Goal: Task Accomplishment & Management: Use online tool/utility

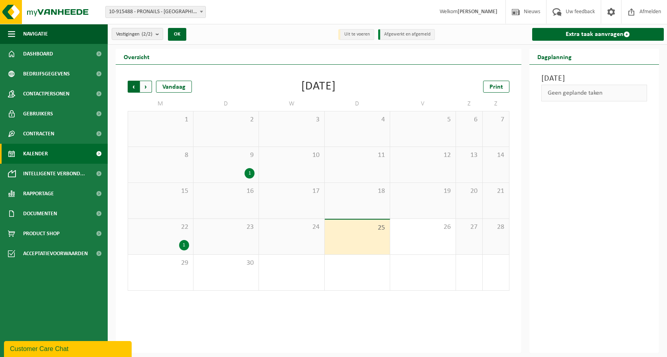
click at [148, 84] on span "Volgende" at bounding box center [146, 87] width 12 height 12
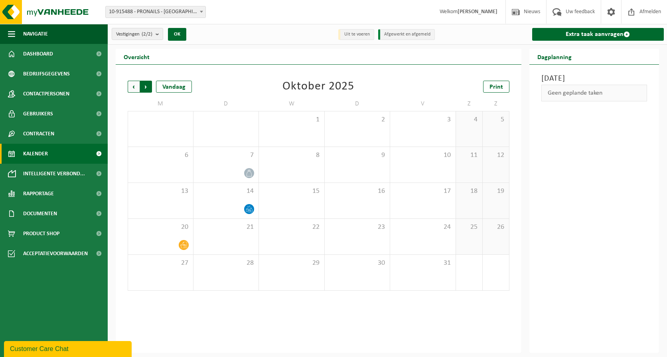
click at [134, 88] on span "Vorige" at bounding box center [134, 87] width 12 height 12
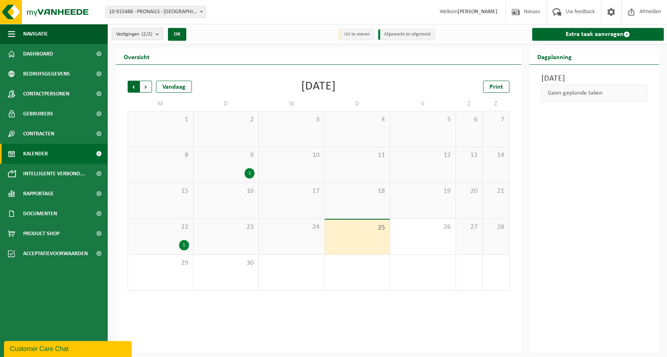
click at [145, 90] on span "Volgende" at bounding box center [146, 87] width 12 height 12
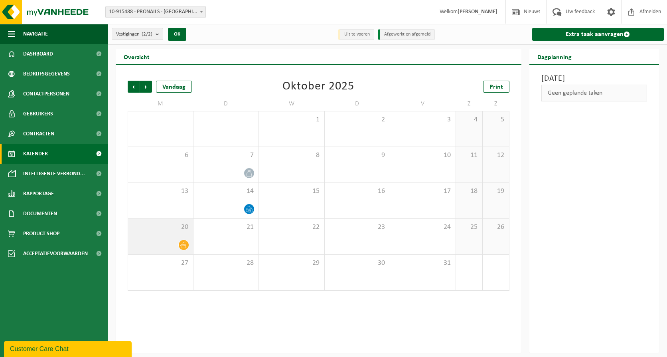
click at [170, 231] on span "20" at bounding box center [160, 227] width 57 height 9
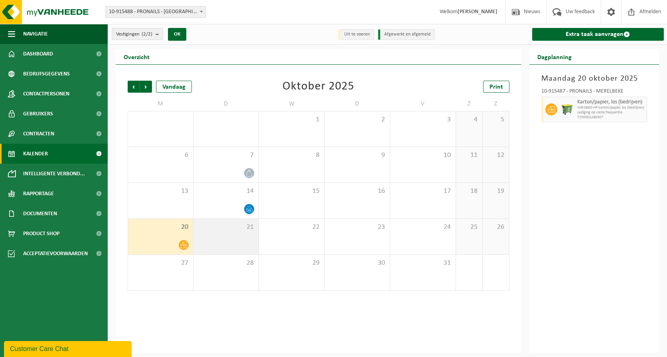
click at [237, 232] on div "21" at bounding box center [225, 237] width 65 height 36
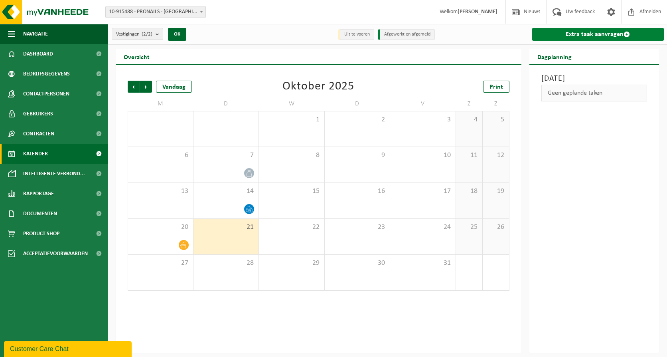
click at [607, 35] on link "Extra taak aanvragen" at bounding box center [598, 34] width 132 height 13
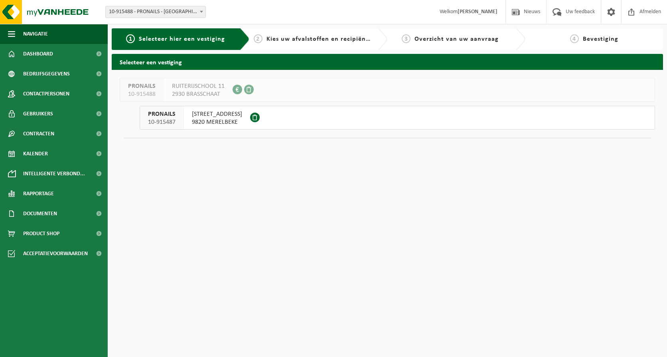
click at [322, 119] on button "PRONAILS 10-915487 HUNDELGEMSESTEENWEG 101b 9820 MERELBEKE" at bounding box center [397, 118] width 515 height 24
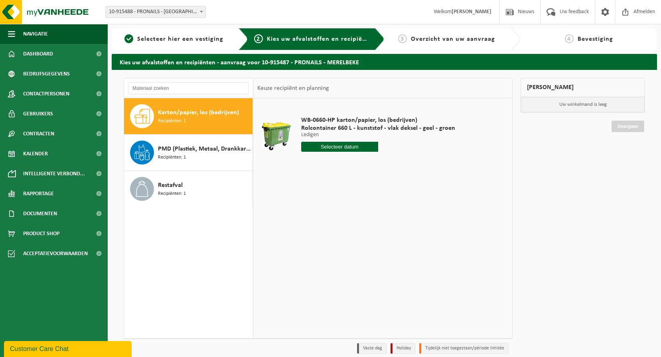
click at [333, 148] on input "text" at bounding box center [339, 147] width 77 height 10
